Goal: Check status: Check status

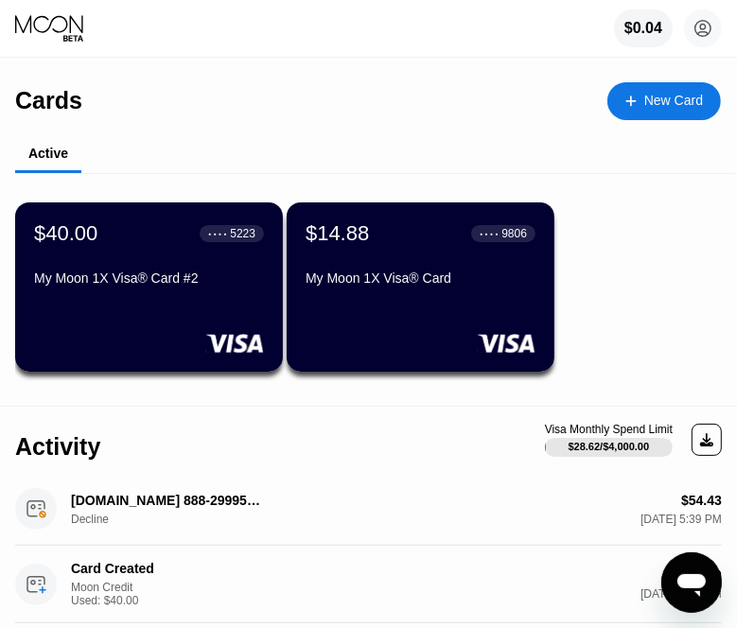
click at [412, 313] on div "$14.88 ● ● ● ● 9806 My Moon 1X Visa® Card" at bounding box center [421, 286] width 268 height 169
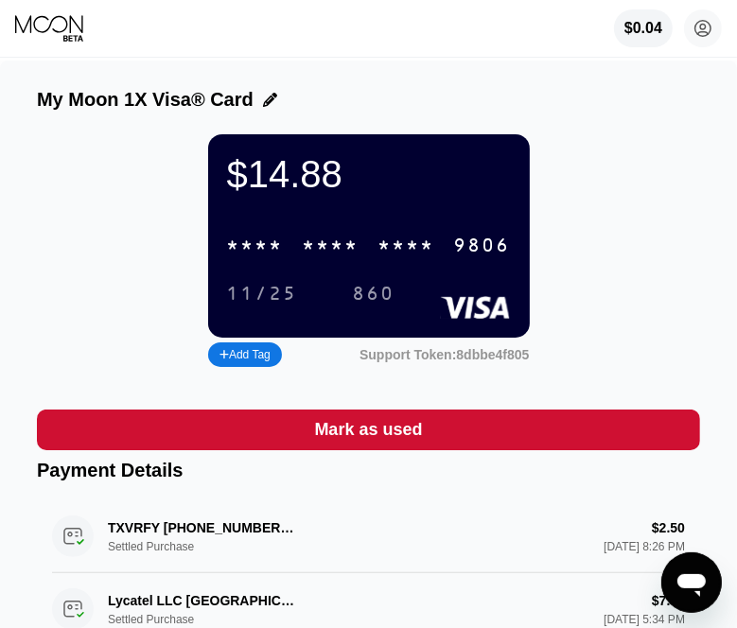
click at [342, 233] on div "$14.88 * * * * * * * * * * * * 9806 11/25 860" at bounding box center [369, 235] width 322 height 203
drag, startPoint x: 365, startPoint y: 258, endPoint x: 367, endPoint y: 268, distance: 9.6
click at [363, 254] on div "* * * * * * * * * * * * 9806" at bounding box center [369, 245] width 306 height 39
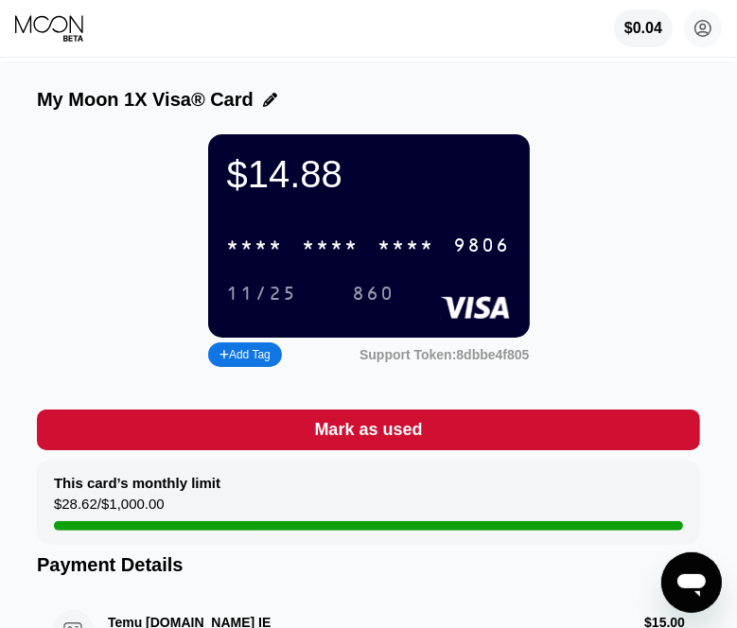
click at [46, 32] on icon at bounding box center [50, 28] width 71 height 28
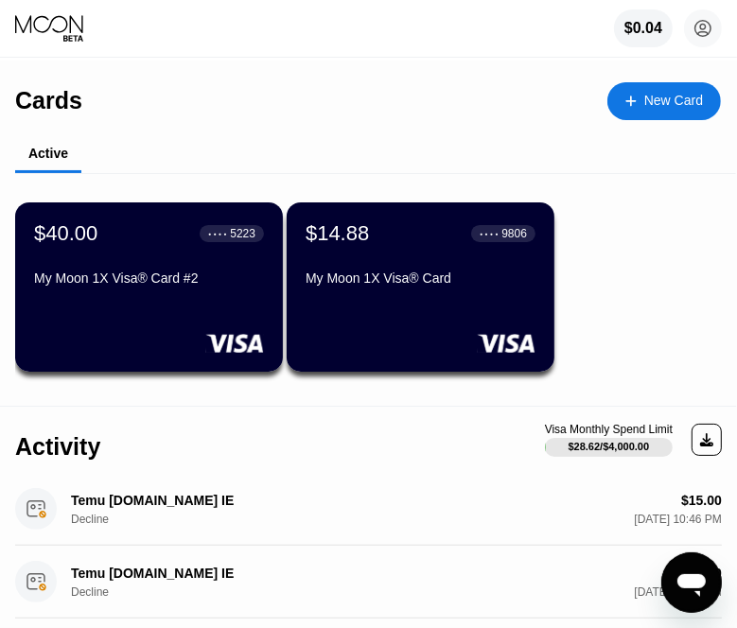
click at [117, 282] on div "My Moon 1X Visa® Card #2" at bounding box center [149, 278] width 230 height 15
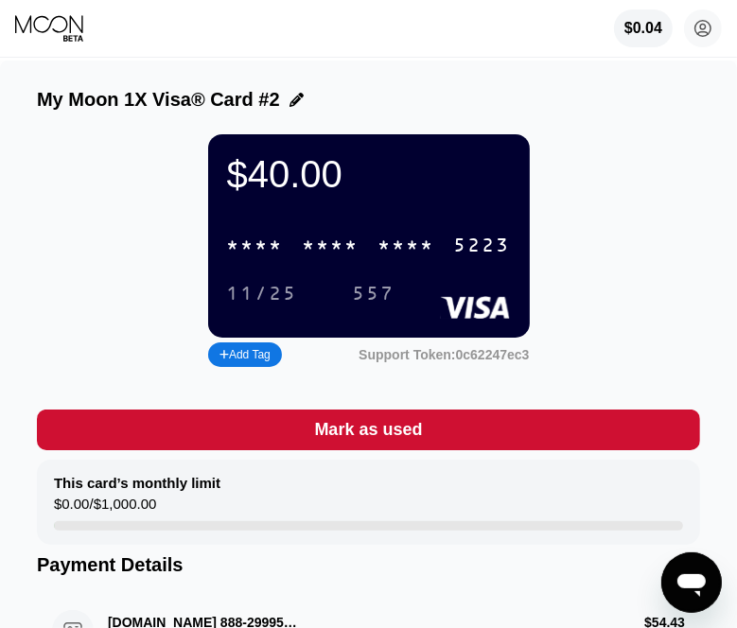
click at [87, 120] on div "My Moon 1X Visa® Card #2" at bounding box center [368, 104] width 663 height 31
click at [61, 29] on icon at bounding box center [50, 28] width 71 height 28
